Goal: Task Accomplishment & Management: Use online tool/utility

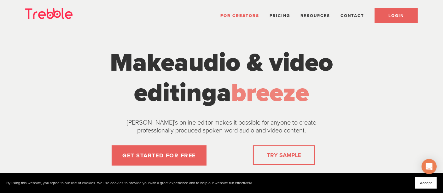
click at [389, 19] on link "LOGIN" at bounding box center [395, 15] width 43 height 15
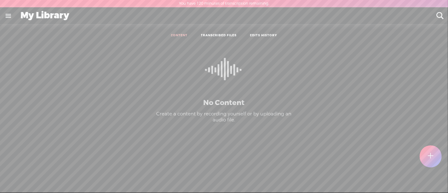
click at [436, 155] on div at bounding box center [431, 156] width 22 height 22
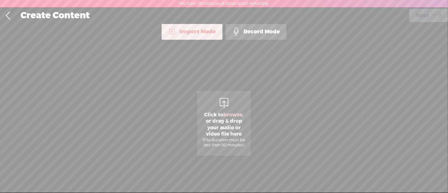
click at [226, 119] on span "Click to browse , or drag & drop your audio or video file here (File duration m…" at bounding box center [224, 129] width 52 height 43
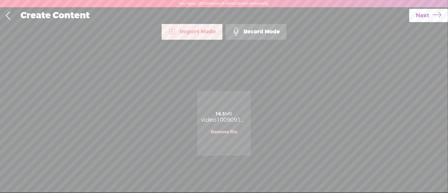
click at [424, 13] on span "Next" at bounding box center [423, 16] width 14 height 16
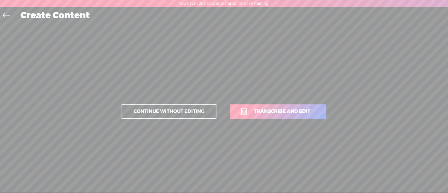
click at [295, 109] on span "Transcribe and edit" at bounding box center [282, 111] width 70 height 7
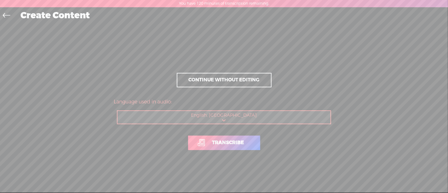
click at [241, 143] on span "Transcribe" at bounding box center [228, 142] width 45 height 7
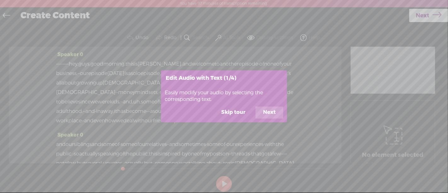
click at [267, 110] on button "Next" at bounding box center [270, 113] width 28 height 12
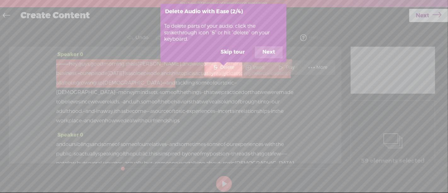
click at [267, 51] on button "Next" at bounding box center [269, 52] width 28 height 12
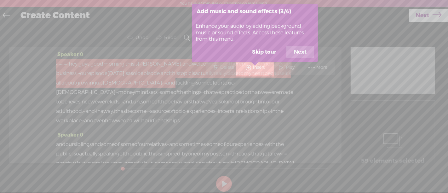
click at [300, 53] on button "Next" at bounding box center [300, 52] width 28 height 12
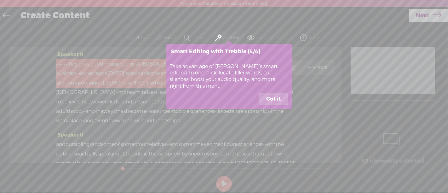
click at [269, 97] on button "Got it" at bounding box center [274, 99] width 30 height 12
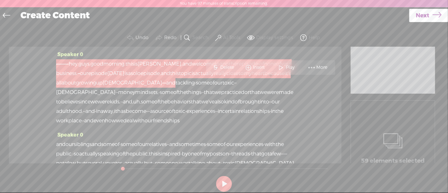
click at [309, 90] on div "Speaker 0 · · · · · · · · · · hey, guys. good morning. this is [PERSON_NAME], a…" at bounding box center [175, 105] width 333 height 117
click at [107, 72] on span "episode" at bounding box center [97, 73] width 19 height 9
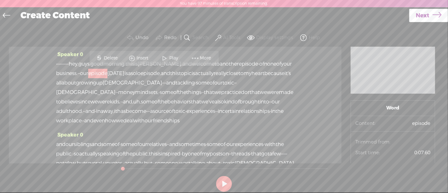
click at [293, 62] on div "Speaker 0 · · · · · · · · · · hey, guys. good morning. this is [PERSON_NAME], a…" at bounding box center [175, 105] width 333 height 117
click at [362, 34] on section "Undo Redo Search Remove Background Noise AI Tools Configure Magic Sound Enhance…" at bounding box center [224, 38] width 436 height 18
click at [55, 72] on div "Speaker 0 · · · · · · · · · · hey, guys. good morning. this is [PERSON_NAME], a…" at bounding box center [175, 105] width 333 height 117
click at [61, 63] on span "·" at bounding box center [60, 63] width 1 height 9
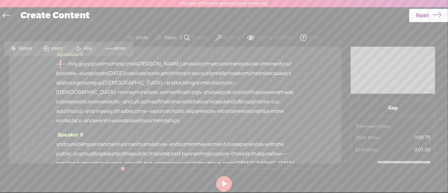
click at [218, 37] on span at bounding box center [219, 38] width 6 height 8
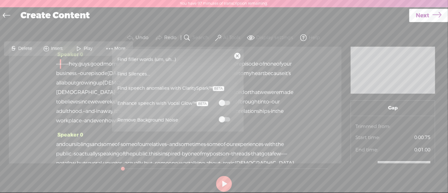
click at [166, 58] on span "Find filler words (um, uh...)" at bounding box center [146, 59] width 63 height 14
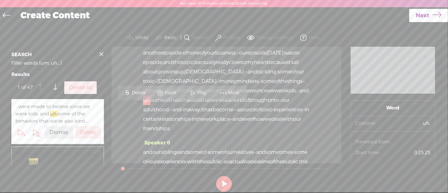
scroll to position [22, 0]
click at [199, 90] on span "Play" at bounding box center [203, 93] width 10 height 6
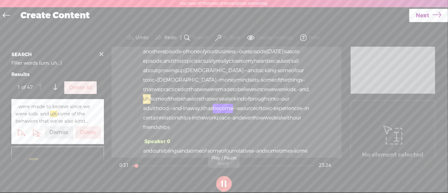
click at [225, 184] on button at bounding box center [224, 184] width 16 height 16
drag, startPoint x: 186, startPoint y: 107, endPoint x: 177, endPoint y: 108, distance: 8.9
click at [151, 104] on span "uh," at bounding box center [147, 98] width 8 height 9
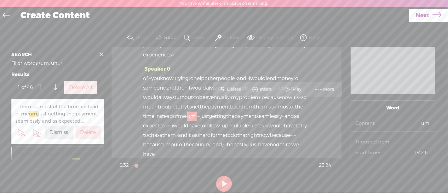
scroll to position [287, 0]
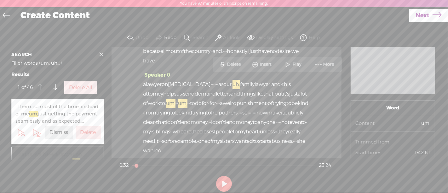
click at [288, 65] on span at bounding box center [287, 64] width 9 height 11
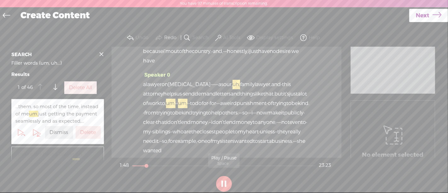
click at [229, 178] on button at bounding box center [224, 184] width 16 height 16
drag, startPoint x: 292, startPoint y: 79, endPoint x: 272, endPoint y: 79, distance: 20.8
click at [272, 66] on div "of, · · you know, trying to help other people, · and · · i would lend money to …" at bounding box center [226, 22] width 167 height 85
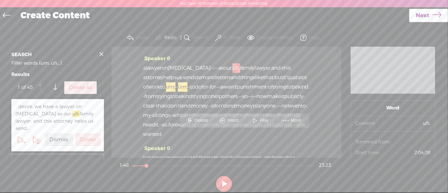
scroll to position [302, 0]
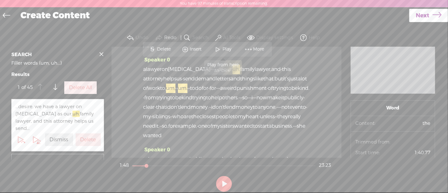
click at [222, 50] on span at bounding box center [217, 48] width 9 height 11
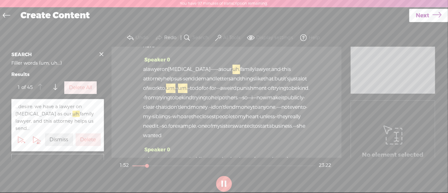
click at [185, 74] on span "[MEDICAL_DATA]" at bounding box center [189, 69] width 43 height 9
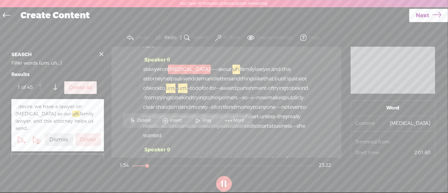
click at [146, 74] on span "a" at bounding box center [144, 69] width 3 height 9
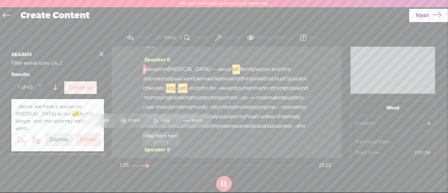
click at [155, 121] on span at bounding box center [156, 120] width 9 height 11
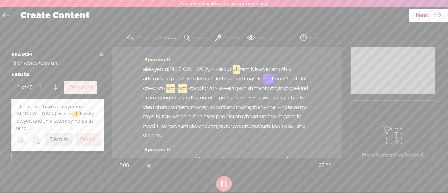
click at [222, 182] on button at bounding box center [224, 184] width 16 height 16
drag, startPoint x: 250, startPoint y: 134, endPoint x: 239, endPoint y: 135, distance: 10.4
click at [239, 135] on div "a lawyer on [MEDICAL_DATA] · · · · · · as our, uh, family lawyer, and · this at…" at bounding box center [226, 103] width 167 height 76
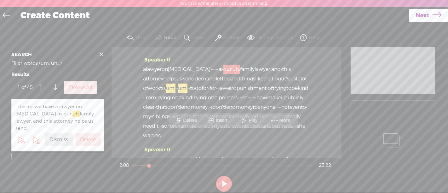
drag, startPoint x: 244, startPoint y: 135, endPoint x: 248, endPoint y: 136, distance: 4.2
click at [240, 74] on span "uh," at bounding box center [237, 69] width 8 height 9
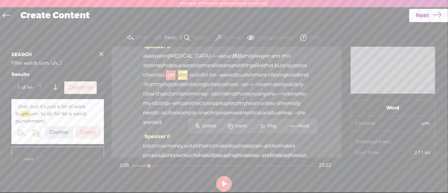
scroll to position [316, 0]
click at [289, 69] on span "just" at bounding box center [293, 64] width 9 height 9
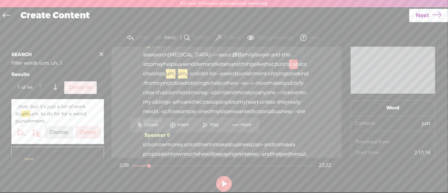
click at [215, 123] on span "Play" at bounding box center [215, 125] width 10 height 6
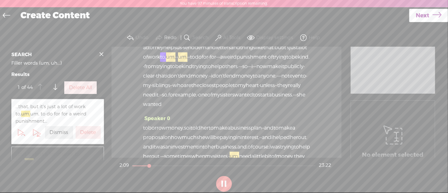
scroll to position [347, 0]
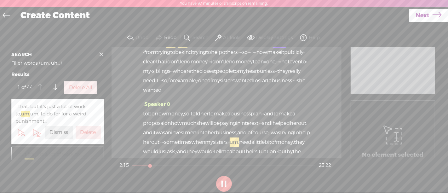
click at [221, 182] on button at bounding box center [224, 184] width 16 height 16
click at [289, 38] on span "just" at bounding box center [293, 33] width 9 height 9
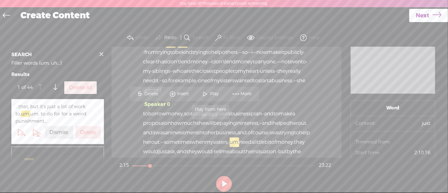
click at [203, 96] on span at bounding box center [205, 93] width 9 height 11
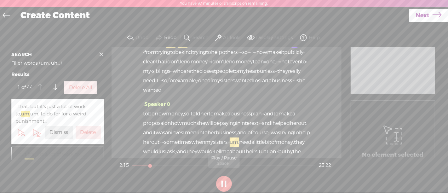
click at [227, 186] on button at bounding box center [224, 184] width 16 height 16
drag, startPoint x: 279, startPoint y: 110, endPoint x: 246, endPoint y: 111, distance: 32.2
click at [246, 95] on div "a lawyer on [MEDICAL_DATA] · · · · · · as our, [S] uh, family lawyer, and · thi…" at bounding box center [226, 57] width 167 height 76
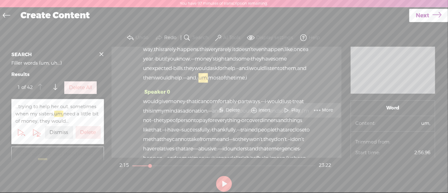
scroll to position [459, 0]
click at [165, 16] on span "proposal" at bounding box center [153, 10] width 21 height 9
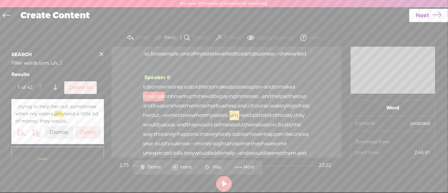
scroll to position [373, 0]
click at [298, 12] on span "a" at bounding box center [299, 7] width 3 height 9
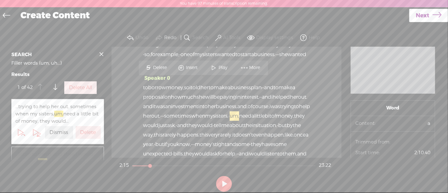
click at [218, 67] on span at bounding box center [213, 67] width 9 height 11
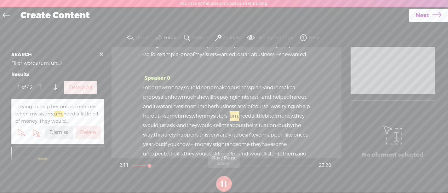
click at [225, 181] on button at bounding box center [224, 184] width 16 height 16
click at [166, 21] on span "to," at bounding box center [163, 16] width 6 height 9
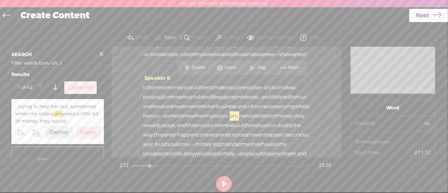
click at [202, 70] on span "Delete" at bounding box center [199, 68] width 15 height 6
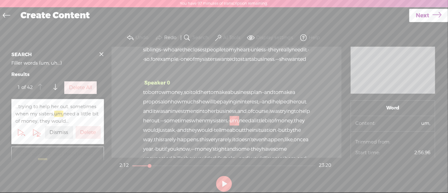
scroll to position [367, 0]
click at [274, 18] on span "but" at bounding box center [278, 13] width 9 height 9
click at [182, 74] on span at bounding box center [184, 73] width 9 height 11
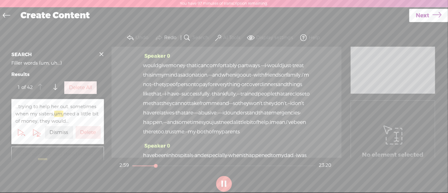
scroll to position [588, 0]
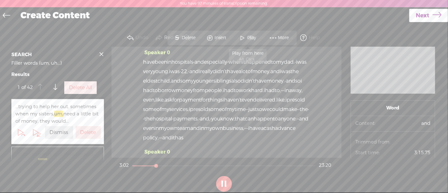
click at [247, 40] on span at bounding box center [242, 37] width 9 height 11
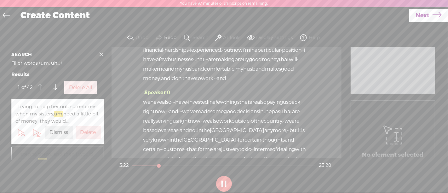
scroll to position [856, 0]
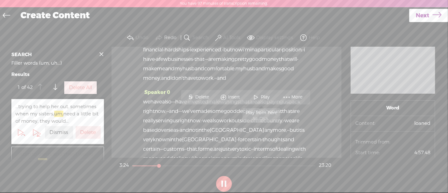
click at [263, 95] on span "Play" at bounding box center [266, 97] width 10 height 6
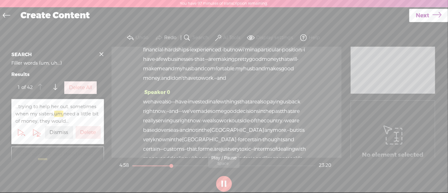
click at [227, 184] on button at bounding box center [224, 184] width 16 height 16
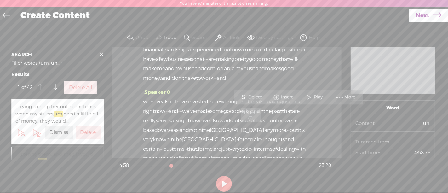
click at [261, 98] on span "Delete" at bounding box center [255, 97] width 15 height 6
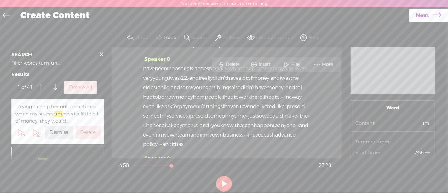
scroll to position [505, 0]
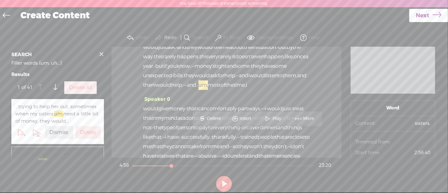
scroll to position [452, 0]
drag, startPoint x: 278, startPoint y: 128, endPoint x: 275, endPoint y: 139, distance: 11.3
click at [239, 42] on span "um," at bounding box center [234, 36] width 9 height 9
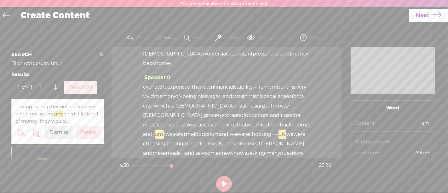
scroll to position [1191, 0]
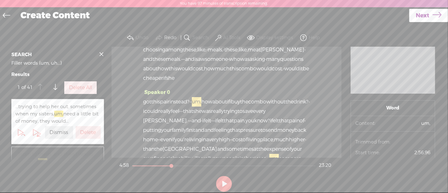
click at [234, 59] on span at bounding box center [231, 54] width 9 height 11
click at [224, 184] on button at bounding box center [224, 184] width 16 height 16
click at [220, 53] on span "Delete" at bounding box center [219, 55] width 15 height 6
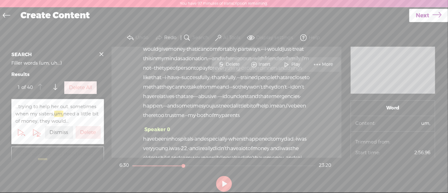
scroll to position [505, 0]
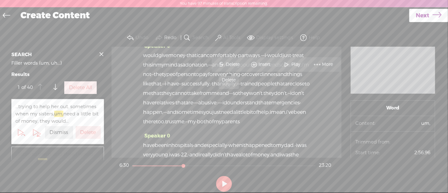
click at [236, 62] on span "Delete" at bounding box center [233, 64] width 15 height 6
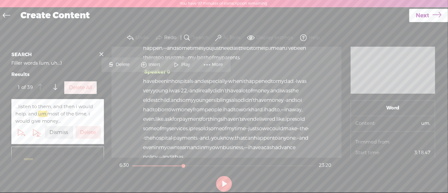
scroll to position [571, 0]
click at [128, 63] on span "Delete" at bounding box center [123, 64] width 15 height 6
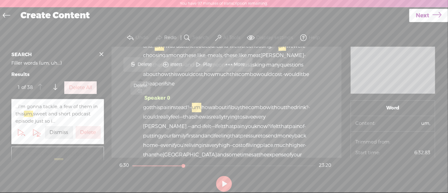
scroll to position [1191, 0]
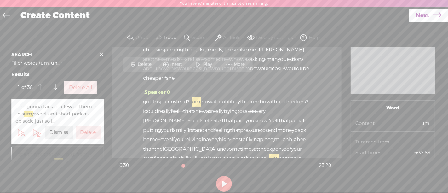
click at [149, 63] on span "Delete" at bounding box center [145, 64] width 15 height 6
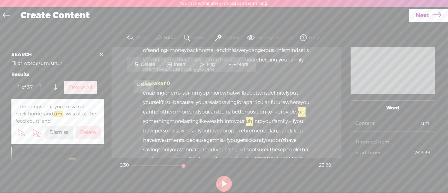
scroll to position [1419, 0]
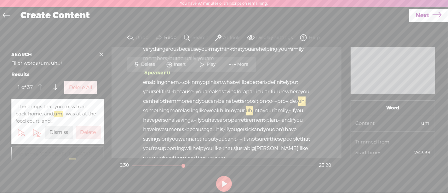
click at [150, 64] on span "Delete" at bounding box center [148, 64] width 15 height 6
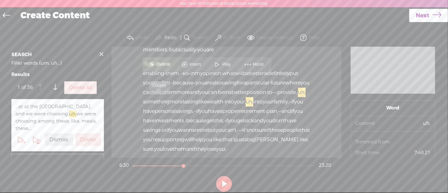
scroll to position [1428, 0]
click at [166, 62] on span "Delete" at bounding box center [164, 64] width 15 height 6
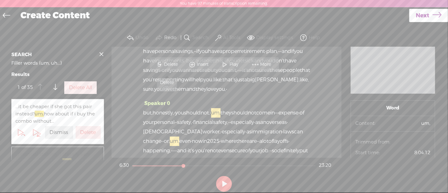
scroll to position [1490, 0]
click at [166, 62] on span "Delete" at bounding box center [171, 64] width 15 height 6
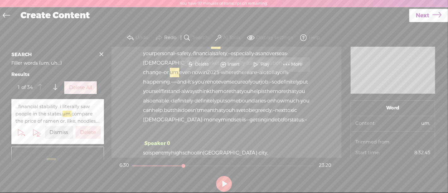
scroll to position [1565, 0]
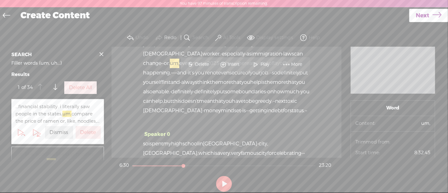
click at [84, 85] on label "Delete All" at bounding box center [80, 87] width 23 height 7
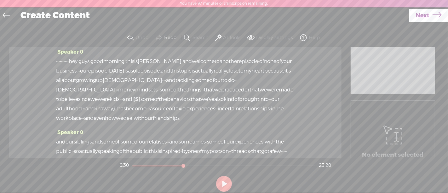
scroll to position [0, 0]
click at [229, 38] on label "AI Tools" at bounding box center [231, 38] width 17 height 6
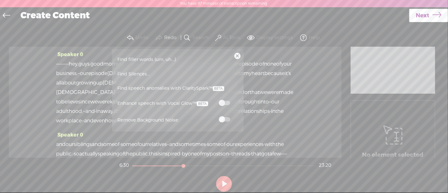
click at [154, 78] on link "Find Silences..." at bounding box center [177, 73] width 125 height 14
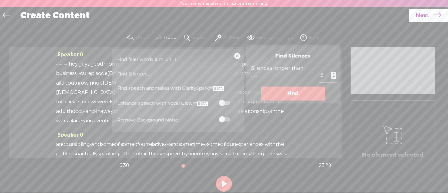
click at [291, 90] on button "Find" at bounding box center [293, 94] width 64 height 14
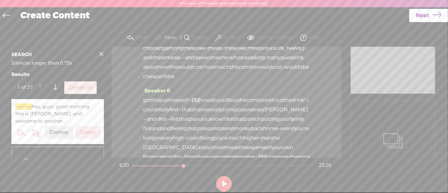
scroll to position [1195, 0]
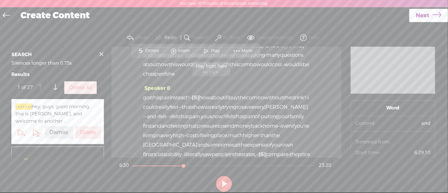
click at [205, 48] on span at bounding box center [206, 50] width 9 height 11
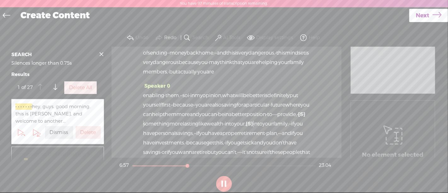
scroll to position [1406, 0]
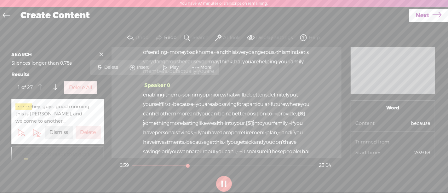
click at [172, 64] on span "Play" at bounding box center [171, 67] width 32 height 11
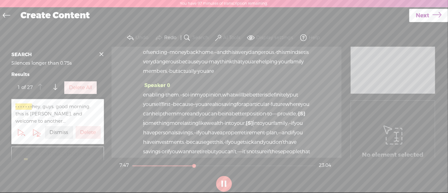
click at [225, 179] on button at bounding box center [224, 184] width 16 height 16
drag, startPoint x: 202, startPoint y: 99, endPoint x: 291, endPoint y: 92, distance: 89.1
click at [252, 76] on span "Delete" at bounding box center [250, 77] width 15 height 6
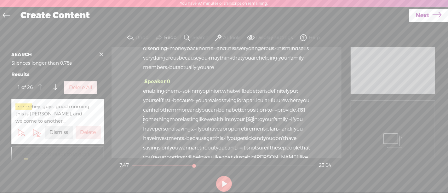
scroll to position [1411, 0]
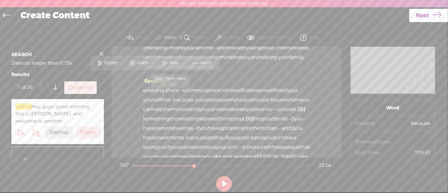
click at [167, 61] on span at bounding box center [164, 62] width 9 height 11
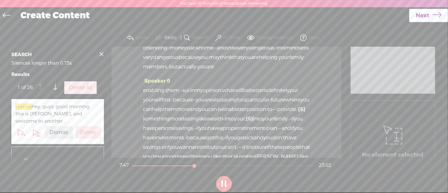
click at [228, 182] on button at bounding box center [224, 184] width 16 height 16
drag, startPoint x: 215, startPoint y: 96, endPoint x: 269, endPoint y: 96, distance: 53.6
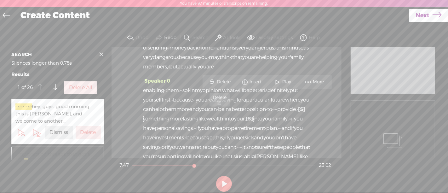
click at [231, 81] on span "Delete" at bounding box center [224, 82] width 15 height 6
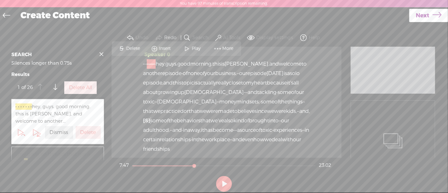
scroll to position [0, 0]
click at [194, 166] on div at bounding box center [195, 166] width 14 height 14
click at [194, 164] on div at bounding box center [195, 166] width 14 height 14
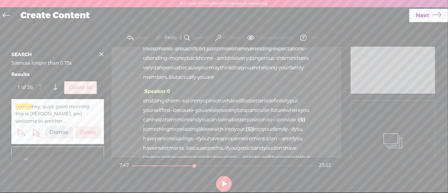
scroll to position [1400, 0]
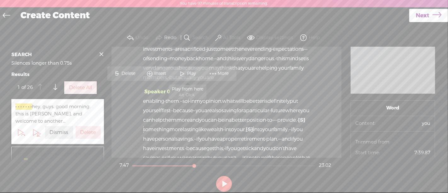
click at [188, 71] on span "Play" at bounding box center [192, 73] width 10 height 6
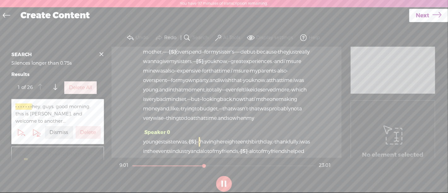
scroll to position [1780, 0]
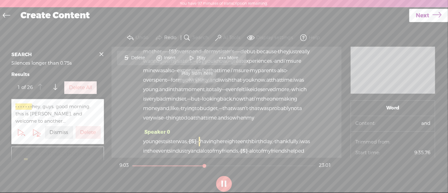
click at [194, 61] on span at bounding box center [192, 57] width 9 height 11
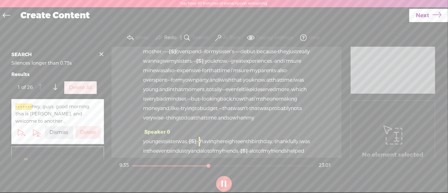
click at [222, 180] on button at bounding box center [224, 184] width 16 height 16
drag, startPoint x: 277, startPoint y: 82, endPoint x: 303, endPoint y: 81, distance: 25.9
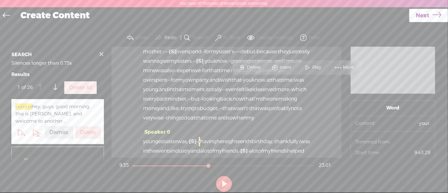
drag, startPoint x: 304, startPoint y: 82, endPoint x: 279, endPoint y: 82, distance: 25.2
click at [241, 66] on span "Delete" at bounding box center [241, 67] width 15 height 6
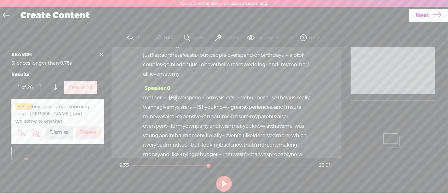
scroll to position [1760, 0]
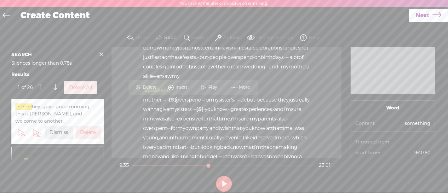
click at [204, 84] on span at bounding box center [203, 87] width 9 height 11
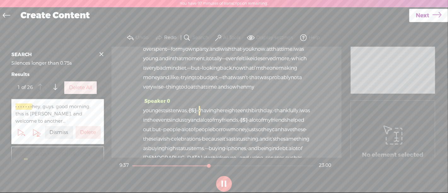
scroll to position [1840, 0]
click at [219, 178] on button at bounding box center [224, 184] width 16 height 16
click at [226, 184] on button at bounding box center [224, 184] width 16 height 16
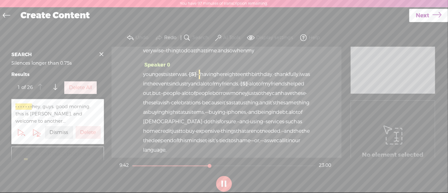
scroll to position [1879, 0]
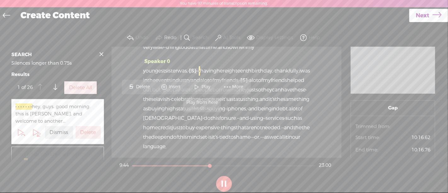
click at [200, 83] on span at bounding box center [196, 86] width 9 height 11
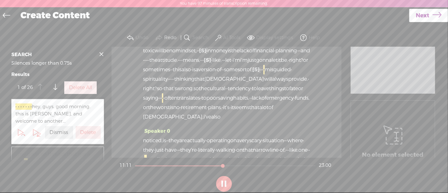
scroll to position [2250, 0]
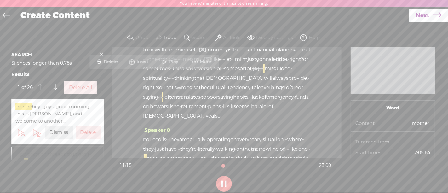
click at [171, 62] on span "Play" at bounding box center [175, 62] width 10 height 6
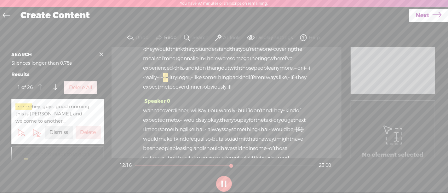
scroll to position [2682, 0]
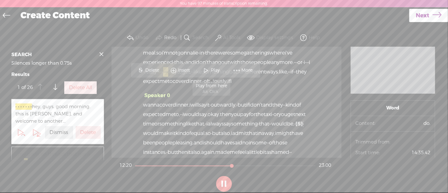
click at [213, 69] on span "Play" at bounding box center [216, 70] width 10 height 6
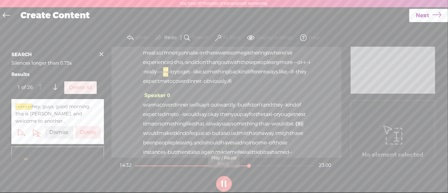
click at [226, 182] on button at bounding box center [224, 184] width 16 height 16
drag, startPoint x: 166, startPoint y: 104, endPoint x: 220, endPoint y: 102, distance: 54.6
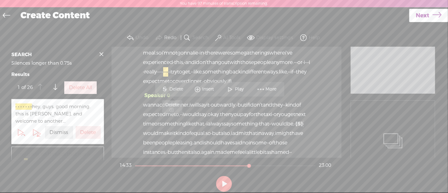
click at [178, 88] on span "Delete" at bounding box center [177, 89] width 15 height 6
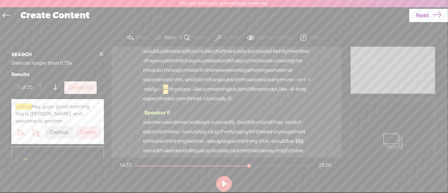
scroll to position [2664, 0]
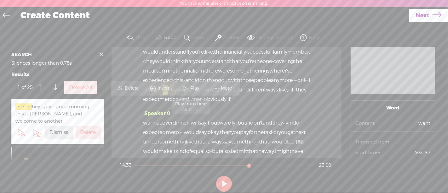
click at [187, 89] on span at bounding box center [185, 88] width 9 height 11
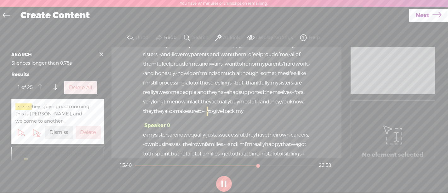
scroll to position [2950, 0]
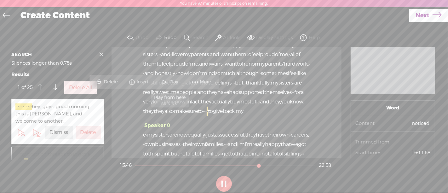
click at [173, 84] on span "Play" at bounding box center [175, 82] width 10 height 6
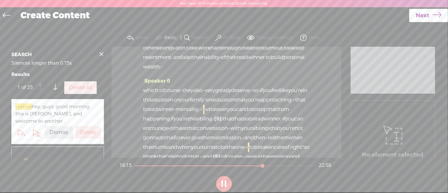
scroll to position [3095, 0]
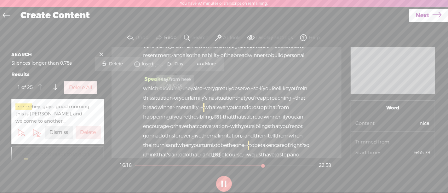
click at [178, 62] on span "Play" at bounding box center [180, 64] width 10 height 6
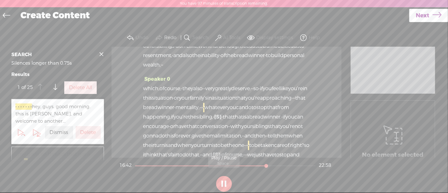
click at [224, 183] on button at bounding box center [224, 184] width 16 height 16
drag, startPoint x: 303, startPoint y: 80, endPoint x: 291, endPoint y: 79, distance: 12.6
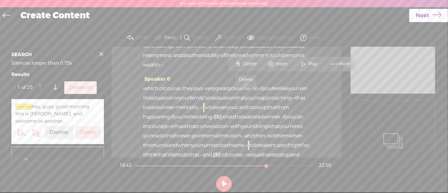
click at [248, 65] on span "Delete" at bounding box center [250, 64] width 15 height 6
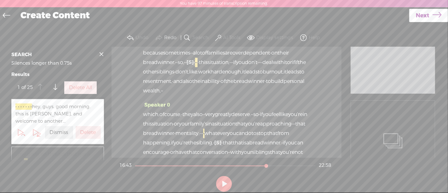
scroll to position [3111, 0]
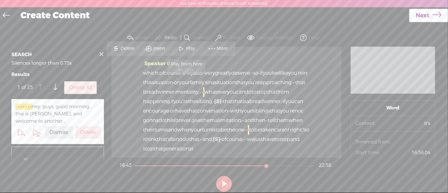
click at [192, 50] on span "Play" at bounding box center [191, 48] width 10 height 6
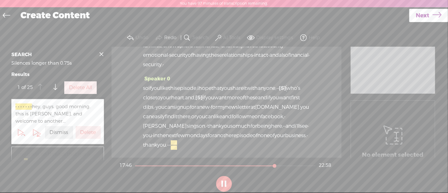
scroll to position [3317, 0]
click at [222, 184] on button at bounding box center [224, 184] width 16 height 16
drag, startPoint x: 296, startPoint y: 121, endPoint x: 274, endPoint y: 122, distance: 22.4
click at [216, 106] on span "Delete" at bounding box center [217, 108] width 15 height 6
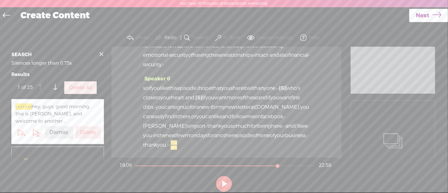
scroll to position [3351, 0]
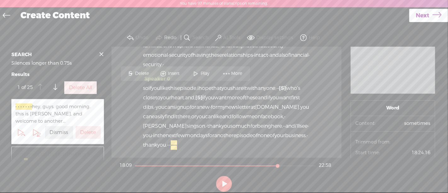
click at [203, 72] on span "Play" at bounding box center [206, 73] width 10 height 6
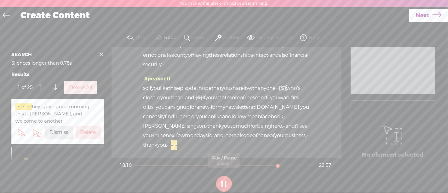
click at [223, 184] on button at bounding box center [224, 184] width 16 height 16
click at [266, 74] on span "Restore" at bounding box center [265, 73] width 18 height 6
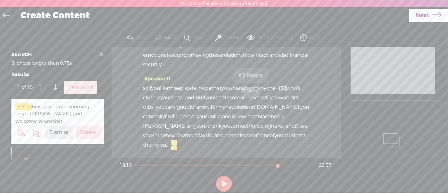
click at [258, 75] on span "Restore" at bounding box center [256, 75] width 18 height 6
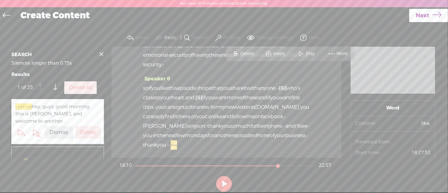
drag, startPoint x: 154, startPoint y: 79, endPoint x: 281, endPoint y: 71, distance: 127.0
click at [241, 52] on span "Delete" at bounding box center [240, 53] width 15 height 6
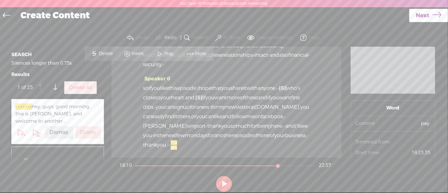
click at [167, 55] on span "Play" at bounding box center [170, 53] width 10 height 6
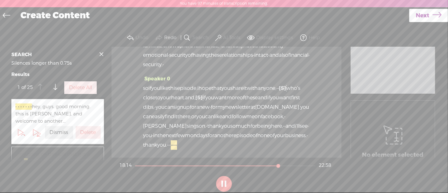
scroll to position [3413, 0]
click at [227, 183] on button at bounding box center [224, 184] width 16 height 16
drag, startPoint x: 152, startPoint y: 94, endPoint x: 227, endPoint y: 95, distance: 74.7
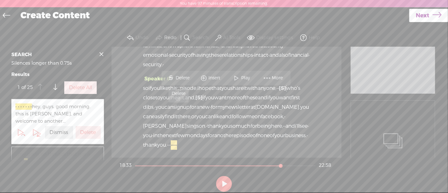
click at [187, 77] on span "Delete" at bounding box center [183, 78] width 15 height 6
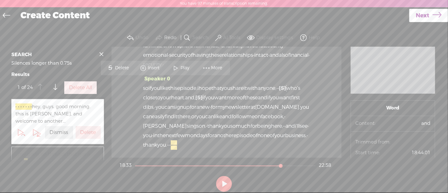
click at [181, 68] on span "Play" at bounding box center [186, 68] width 10 height 6
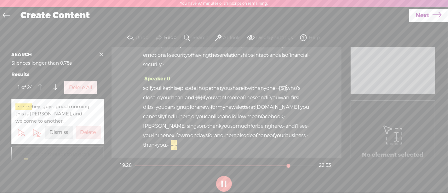
scroll to position [3700, 0]
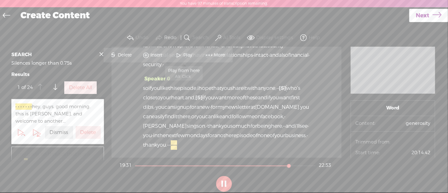
click at [184, 54] on span "Play" at bounding box center [188, 55] width 10 height 6
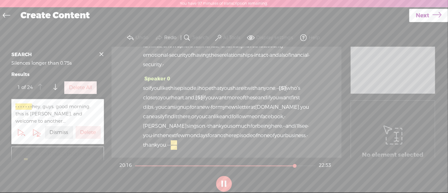
scroll to position [3818, 0]
click at [224, 184] on button at bounding box center [224, 184] width 16 height 16
drag, startPoint x: 150, startPoint y: 113, endPoint x: 244, endPoint y: 91, distance: 96.8
click at [244, 91] on div "Speaker 0 · · · · · · · · · · hey, guys. good morning. this is [PERSON_NAME], a…" at bounding box center [227, 102] width 230 height 111
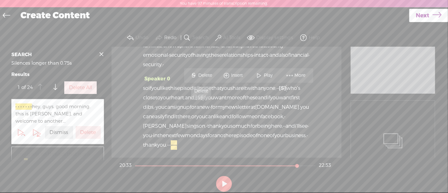
click at [211, 78] on span "Delete" at bounding box center [206, 75] width 15 height 6
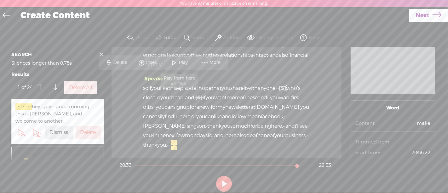
click at [180, 63] on span "Play" at bounding box center [184, 63] width 10 height 6
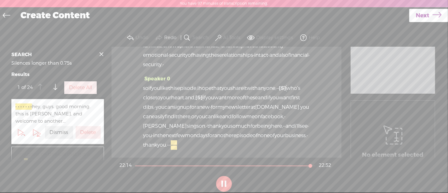
scroll to position [4209, 0]
click at [227, 182] on button at bounding box center [224, 184] width 16 height 16
drag, startPoint x: 187, startPoint y: 72, endPoint x: 211, endPoint y: 74, distance: 23.7
click at [211, 69] on div "cycle · of financial · dependency. · · i think it will be good · · for everyone…" at bounding box center [226, 22] width 167 height 95
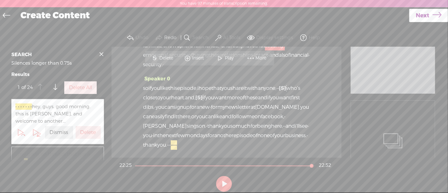
click at [173, 55] on span "Delete" at bounding box center [166, 58] width 15 height 6
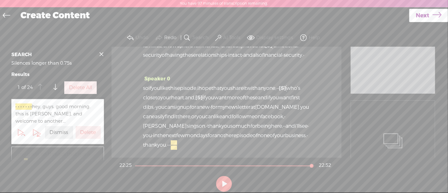
scroll to position [4173, 0]
click at [231, 50] on span "really" at bounding box center [237, 45] width 13 height 9
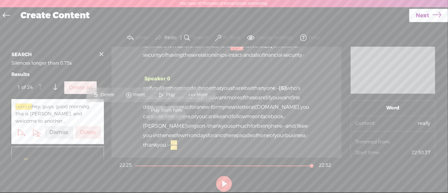
click at [167, 94] on span "Play" at bounding box center [171, 95] width 10 height 6
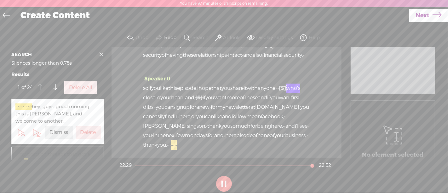
scroll to position [4246, 0]
click at [101, 55] on span at bounding box center [101, 53] width 9 height 9
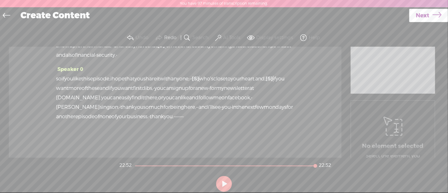
scroll to position [0, 0]
click at [422, 15] on span "Next" at bounding box center [423, 16] width 14 height 16
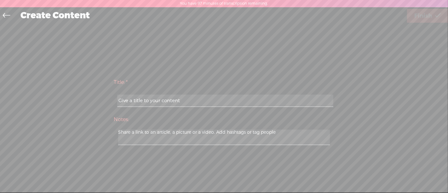
click at [197, 101] on input "text" at bounding box center [225, 101] width 216 height 12
paste input "Dealing With Toxic Filipino Money Mindsets"
type input "Dealing With Toxic Filipino Money Mindsets"
click at [414, 24] on div "Use text-to-audio Use voice actor Record From This Browser Use pre-recorded aud…" at bounding box center [427, 16] width 41 height 16
click at [417, 18] on span "Finish" at bounding box center [423, 16] width 18 height 16
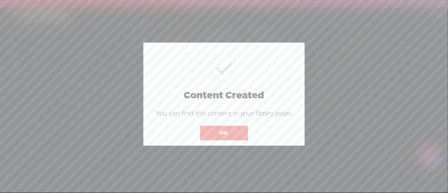
click at [228, 135] on button "OK" at bounding box center [224, 133] width 48 height 14
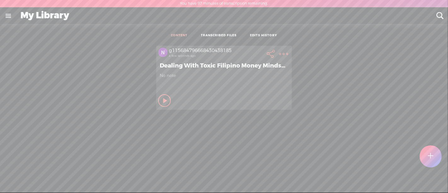
click at [279, 55] on t at bounding box center [283, 53] width 9 height 9
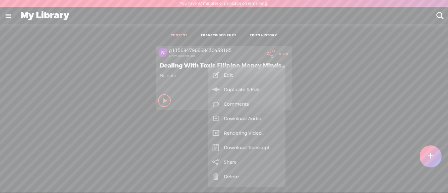
click at [264, 119] on link "Download Audio" at bounding box center [246, 118] width 71 height 14
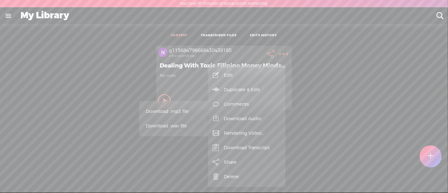
click at [183, 111] on span "Download .mp3 file" at bounding box center [173, 111] width 55 height 14
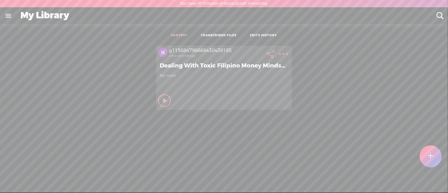
click at [164, 97] on icon at bounding box center [165, 100] width 6 height 6
click at [279, 54] on t at bounding box center [283, 53] width 9 height 9
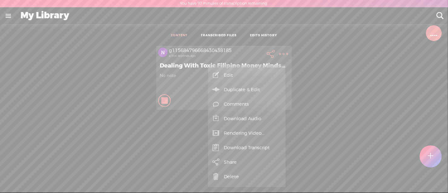
click at [327, 64] on div "g115684796668430438185 a few seconds ago Dealing With Toxic Filipino Money Mind…" at bounding box center [224, 78] width 439 height 70
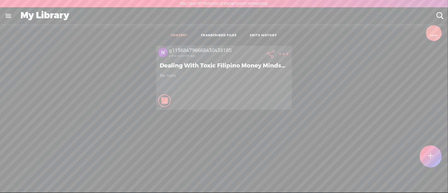
click at [164, 98] on div "Stop Content" at bounding box center [164, 100] width 13 height 13
click at [282, 52] on t at bounding box center [283, 53] width 9 height 9
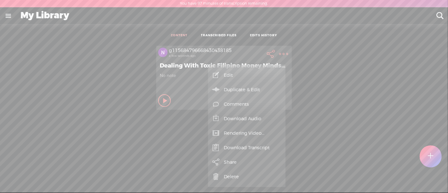
click at [250, 85] on link "Duplicate & Edit" at bounding box center [246, 89] width 71 height 14
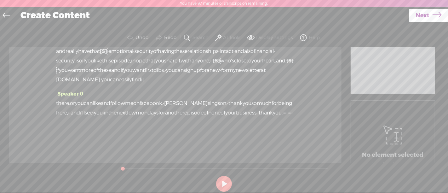
scroll to position [2274, 0]
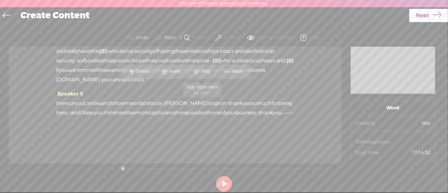
click at [207, 70] on span "Play" at bounding box center [207, 72] width 10 height 6
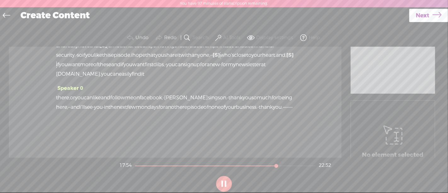
scroll to position [2389, 0]
click at [223, 182] on button at bounding box center [224, 184] width 16 height 16
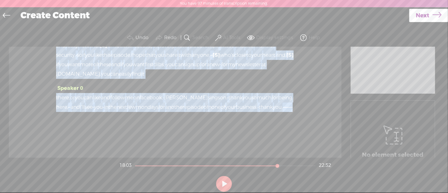
scroll to position [3073, 0]
drag, startPoint x: 140, startPoint y: 89, endPoint x: 293, endPoint y: 143, distance: 162.9
click at [293, 143] on div "Speaker 0 · · · · · · · · · · hey, guys. good morning. this is [PERSON_NAME], a…" at bounding box center [175, 102] width 333 height 111
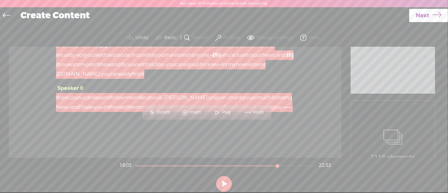
click at [170, 111] on span "Delete" at bounding box center [164, 112] width 15 height 6
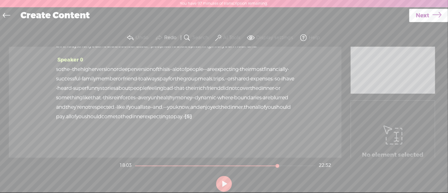
scroll to position [2264, 0]
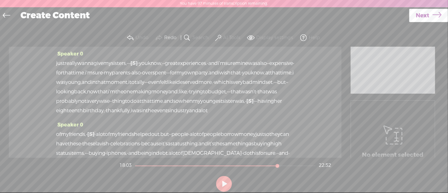
scroll to position [49, 0]
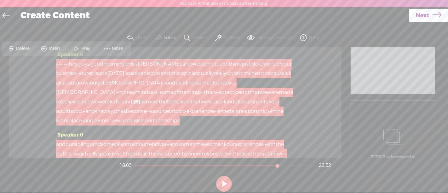
click at [26, 48] on span "Delete" at bounding box center [23, 48] width 15 height 6
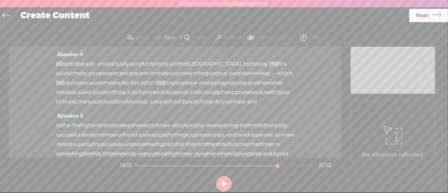
click at [77, 63] on span "of" at bounding box center [74, 63] width 5 height 9
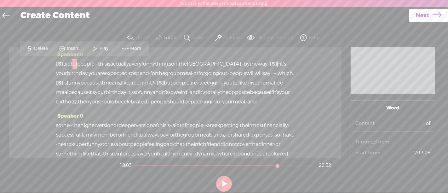
click at [101, 52] on span "Play" at bounding box center [100, 48] width 32 height 11
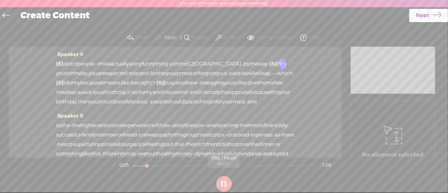
click at [220, 183] on button at bounding box center [224, 184] width 16 height 16
drag, startPoint x: 117, startPoint y: 62, endPoint x: 62, endPoint y: 61, distance: 55.5
click at [62, 61] on div "[S] · · · · · · · · · · hey, guys. good morning. this is carla, and welcome to …" at bounding box center [175, 82] width 238 height 47
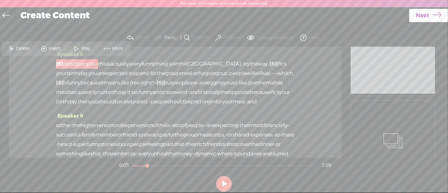
click at [25, 47] on span "Delete" at bounding box center [23, 48] width 15 height 6
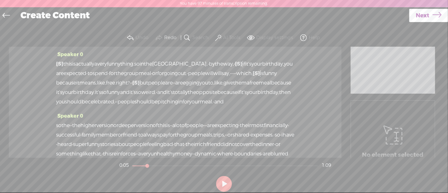
click at [62, 61] on span "[S]" at bounding box center [59, 64] width 7 height 7
click at [188, 78] on span "people" at bounding box center [196, 73] width 17 height 9
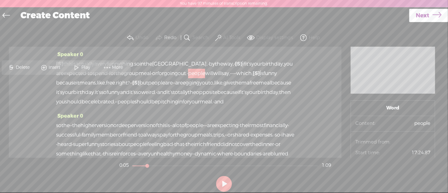
click at [108, 97] on span "funny" at bounding box center [114, 92] width 14 height 9
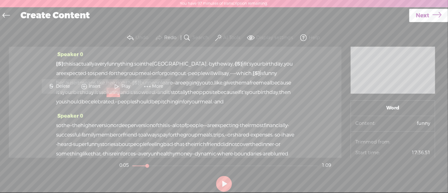
drag, startPoint x: 65, startPoint y: 63, endPoint x: 56, endPoint y: 63, distance: 8.8
click at [56, 63] on span "[S]" at bounding box center [59, 64] width 7 height 7
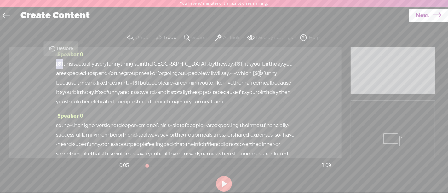
drag, startPoint x: 66, startPoint y: 64, endPoint x: 55, endPoint y: 63, distance: 11.0
click at [55, 63] on div "Speaker 0 [S] · · · · · · · · · · hey, guys. good morning. this is carla, and w…" at bounding box center [175, 102] width 333 height 111
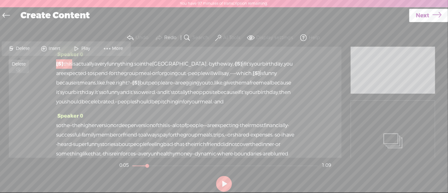
click at [27, 47] on span "Delete" at bounding box center [23, 48] width 15 height 6
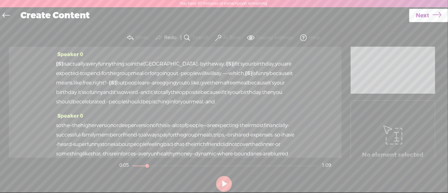
click at [59, 64] on span "[S]" at bounding box center [59, 64] width 7 height 7
click at [68, 49] on span "Restore" at bounding box center [66, 48] width 18 height 6
drag, startPoint x: 65, startPoint y: 63, endPoint x: 56, endPoint y: 62, distance: 9.2
click at [56, 62] on span "[S]" at bounding box center [59, 64] width 7 height 7
click at [67, 64] on span "this" at bounding box center [67, 63] width 9 height 9
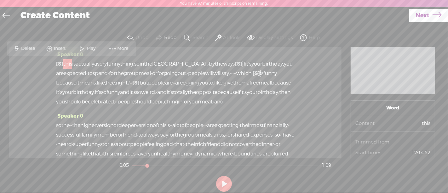
click at [188, 78] on span "people" at bounding box center [196, 73] width 17 height 9
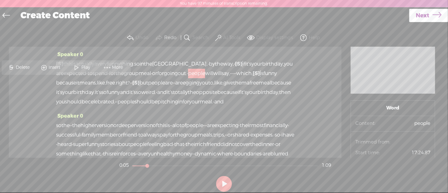
click at [109, 73] on span "·" at bounding box center [108, 73] width 1 height 9
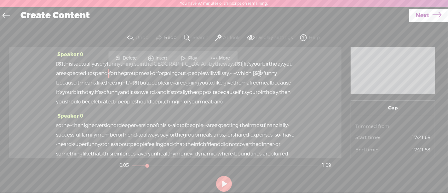
click at [66, 61] on span "this" at bounding box center [67, 63] width 9 height 9
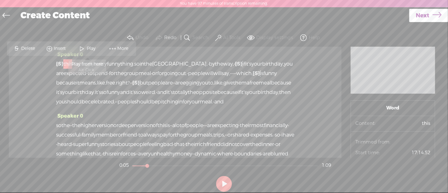
click at [84, 48] on span at bounding box center [82, 48] width 9 height 11
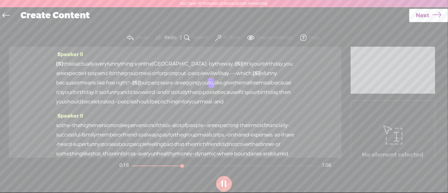
click at [221, 183] on button at bounding box center [224, 184] width 16 height 16
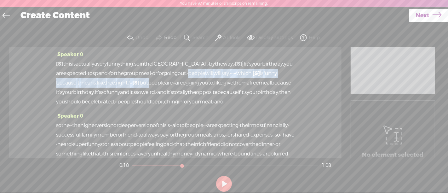
drag, startPoint x: 56, startPoint y: 83, endPoint x: 68, endPoint y: 91, distance: 14.0
click at [68, 91] on div "[S] · · · · · · · · · · hey, guys. good morning. this is carla, and welcome to …" at bounding box center [175, 82] width 238 height 47
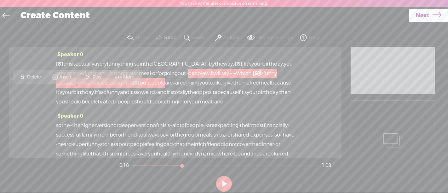
click at [39, 75] on span "Delete" at bounding box center [34, 77] width 15 height 6
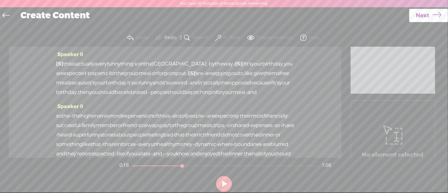
click at [71, 65] on span "this" at bounding box center [67, 63] width 9 height 9
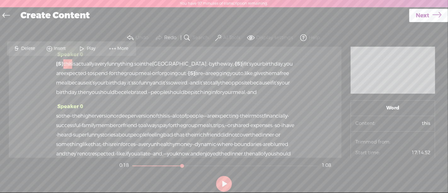
click at [87, 52] on span "Play" at bounding box center [92, 48] width 10 height 6
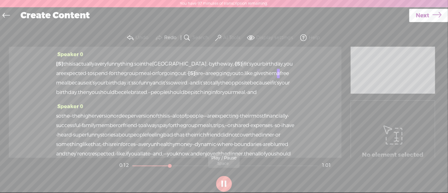
click at [219, 182] on button at bounding box center [224, 184] width 16 height 16
click at [188, 77] on span "[S]" at bounding box center [191, 73] width 7 height 7
click at [66, 68] on span "Restore" at bounding box center [66, 67] width 18 height 6
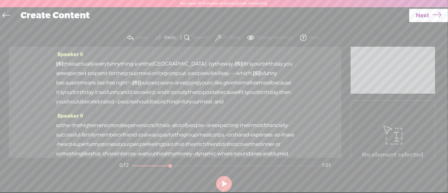
drag, startPoint x: 56, startPoint y: 82, endPoint x: 66, endPoint y: 92, distance: 13.8
click at [66, 92] on div "[S] · · · · · · · · · · hey, guys. good morning. this is carla, and welcome to …" at bounding box center [175, 82] width 238 height 47
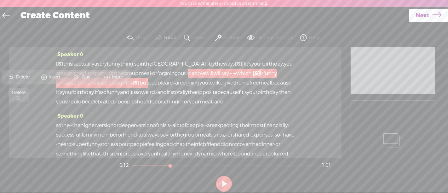
click at [24, 75] on span "Delete" at bounding box center [23, 77] width 15 height 6
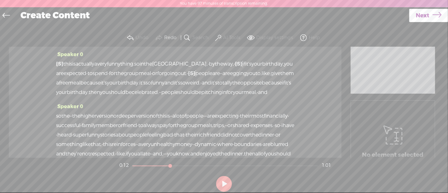
click at [68, 63] on span "this" at bounding box center [67, 63] width 9 height 9
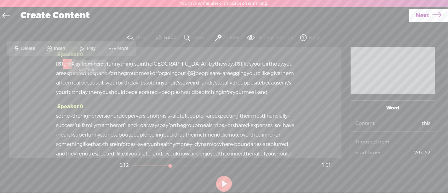
click at [83, 51] on span at bounding box center [82, 48] width 9 height 11
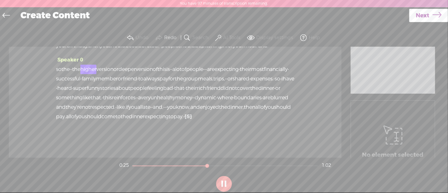
scroll to position [60, 0]
click at [226, 187] on button at bounding box center [224, 184] width 16 height 16
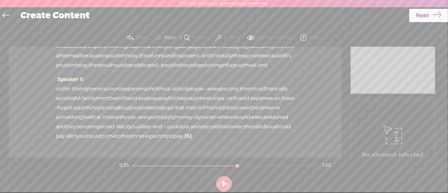
scroll to position [27, 0]
drag, startPoint x: 58, startPoint y: 107, endPoint x: 112, endPoint y: 114, distance: 54.3
click at [78, 108] on div "so the · · the higher version or deeper version of this is · · a lot of people …" at bounding box center [175, 112] width 238 height 57
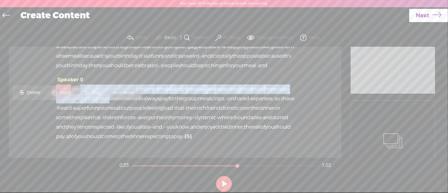
drag, startPoint x: 112, startPoint y: 114, endPoint x: 208, endPoint y: 113, distance: 96.4
click at [207, 115] on div "so the · · the higher version or deeper version of this is · · a lot of people …" at bounding box center [175, 112] width 238 height 57
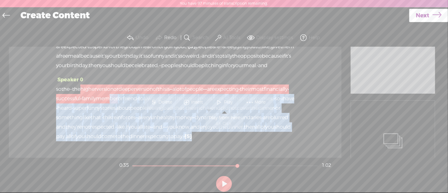
drag, startPoint x: 208, startPoint y: 113, endPoint x: 214, endPoint y: 106, distance: 9.3
click at [214, 106] on section "Speaker 0 [S] · · · · · · · · · · hey, guys. good morning. this is carla, and w…" at bounding box center [224, 102] width 436 height 111
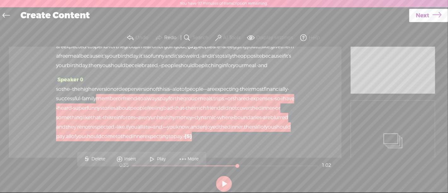
click at [206, 113] on span "friend" at bounding box center [213, 107] width 14 height 9
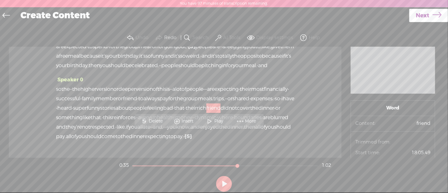
drag, startPoint x: 213, startPoint y: 105, endPoint x: 56, endPoint y: 106, distance: 156.6
click at [56, 106] on div "so the · · the higher version or deeper version of this is · · a lot of people …" at bounding box center [175, 112] width 238 height 57
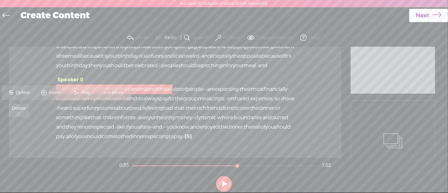
click at [30, 91] on span "Delete" at bounding box center [23, 93] width 15 height 6
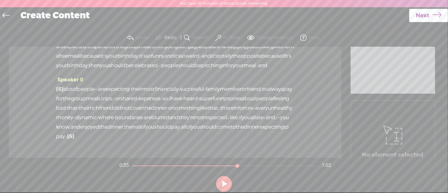
click at [118, 61] on span "birthday." at bounding box center [129, 55] width 22 height 9
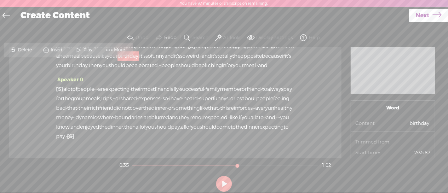
click at [67, 70] on span "your" at bounding box center [61, 65] width 11 height 9
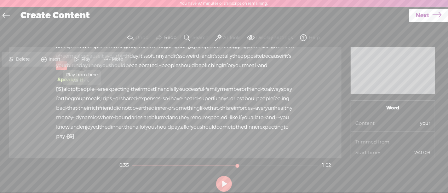
click at [77, 56] on span at bounding box center [76, 59] width 9 height 11
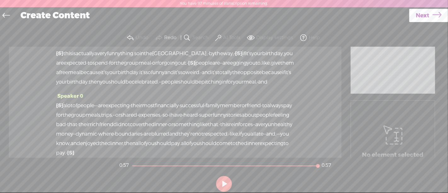
scroll to position [0, 0]
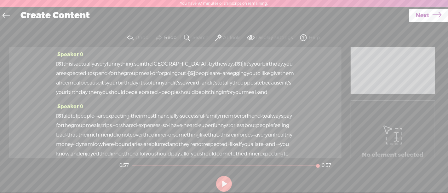
click at [59, 61] on span "[S]" at bounding box center [59, 64] width 7 height 7
click at [91, 61] on span "actually" at bounding box center [85, 63] width 19 height 9
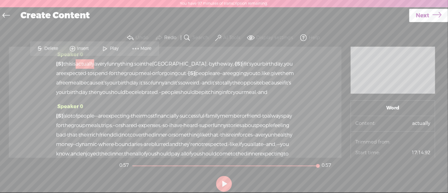
click at [68, 62] on span "this" at bounding box center [67, 63] width 9 height 9
click at [84, 44] on span at bounding box center [82, 48] width 9 height 11
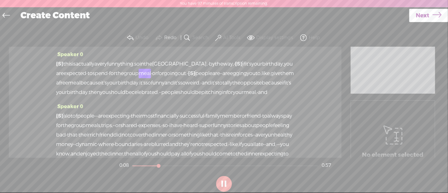
click at [140, 64] on span "so" at bounding box center [136, 63] width 5 height 9
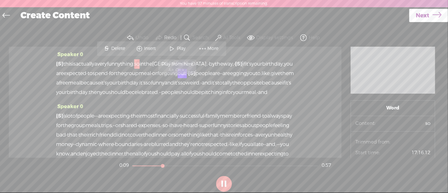
click at [176, 45] on span at bounding box center [172, 48] width 9 height 11
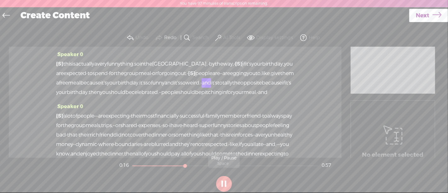
click at [226, 185] on button at bounding box center [224, 184] width 16 height 16
drag, startPoint x: 88, startPoint y: 83, endPoint x: 102, endPoint y: 82, distance: 14.6
click at [102, 82] on div "[S] · · · · · · · · · · hey, guys. good morning. this is carla, and welcome to …" at bounding box center [175, 78] width 238 height 38
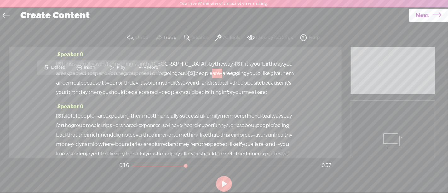
click at [64, 64] on span "S Delete" at bounding box center [54, 67] width 32 height 11
click at [116, 73] on span "for" at bounding box center [112, 73] width 7 height 9
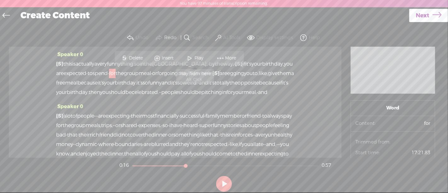
click at [190, 57] on span at bounding box center [189, 57] width 9 height 11
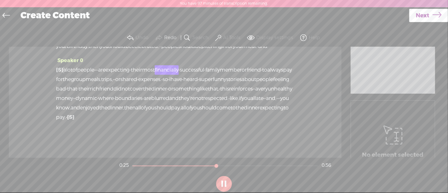
scroll to position [47, 0]
click at [225, 187] on button at bounding box center [224, 184] width 16 height 16
drag, startPoint x: 76, startPoint y: 64, endPoint x: 67, endPoint y: 104, distance: 41.7
click at [67, 104] on div "Speaker 0 [S] · · · · · · · · · · hey, guys. good morning. this is carla, and w…" at bounding box center [175, 102] width 333 height 111
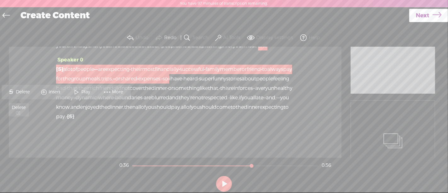
click at [26, 91] on span "Delete" at bounding box center [23, 92] width 15 height 6
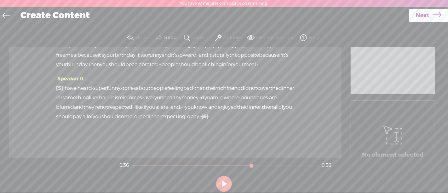
click at [73, 60] on span "birthday," at bounding box center [78, 64] width 22 height 9
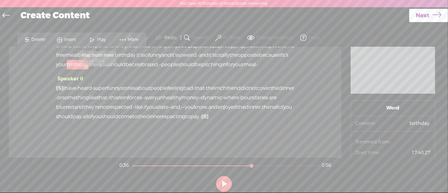
click at [100, 41] on span "Play" at bounding box center [102, 40] width 10 height 6
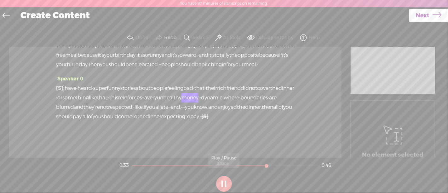
click at [224, 187] on button at bounding box center [224, 184] width 16 height 16
drag, startPoint x: 209, startPoint y: 98, endPoint x: 87, endPoint y: 116, distance: 122.7
click at [87, 116] on div "[S] and so the · · the higher version or deeper version of this is · · a lot of…" at bounding box center [175, 103] width 238 height 38
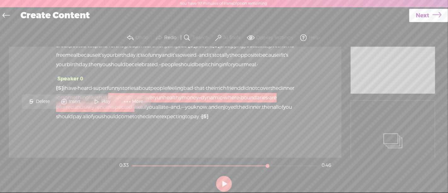
click at [48, 101] on span "Delete" at bounding box center [43, 101] width 15 height 6
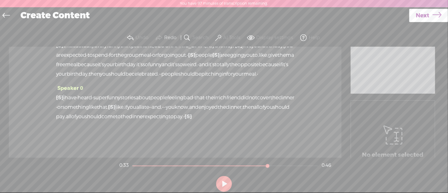
click at [279, 100] on span "dinner" at bounding box center [287, 97] width 16 height 9
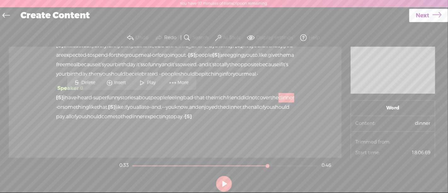
click at [144, 81] on span at bounding box center [142, 82] width 9 height 11
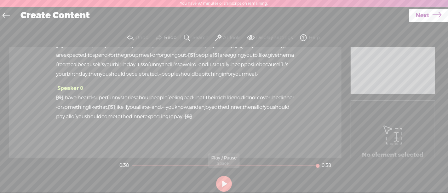
click at [227, 179] on button at bounding box center [224, 184] width 16 height 16
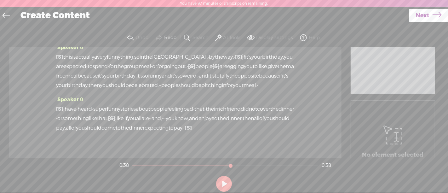
scroll to position [0, 0]
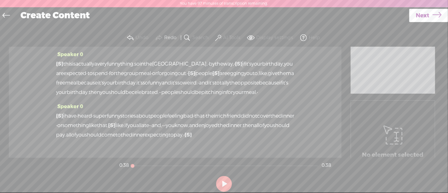
drag, startPoint x: 222, startPoint y: 165, endPoint x: 124, endPoint y: 167, distance: 98.7
click at [124, 167] on section "0:38 0:38" at bounding box center [225, 166] width 214 height 16
click at [231, 181] on button at bounding box center [224, 184] width 16 height 16
click at [224, 184] on button at bounding box center [224, 184] width 16 height 16
click at [66, 63] on span "this" at bounding box center [67, 63] width 9 height 9
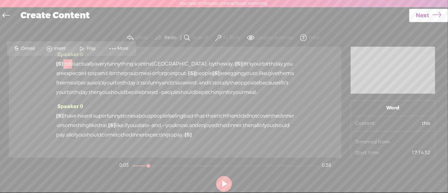
click at [66, 63] on span "this" at bounding box center [67, 63] width 9 height 9
click at [60, 50] on span "Insert" at bounding box center [60, 48] width 13 height 6
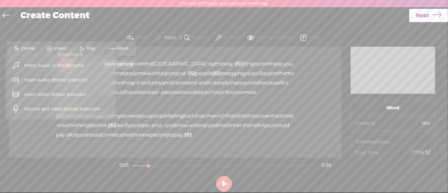
click at [112, 46] on span at bounding box center [112, 48] width 9 height 11
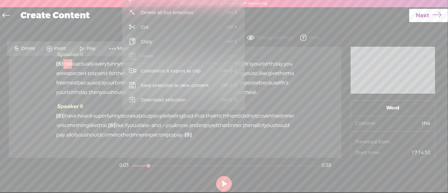
click at [42, 80] on div "Speaker 0 [S] · · · · · · · · · · hey, guys. good morning. this is carla, and w…" at bounding box center [175, 102] width 333 height 111
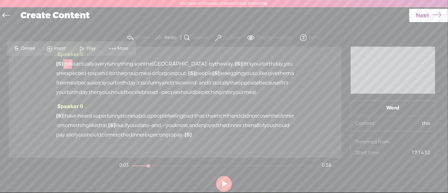
click at [66, 62] on span "this" at bounding box center [67, 63] width 9 height 9
click at [67, 63] on span "this" at bounding box center [67, 63] width 9 height 9
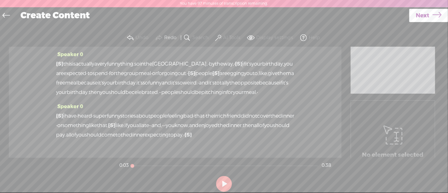
drag, startPoint x: 148, startPoint y: 165, endPoint x: 124, endPoint y: 169, distance: 24.2
click at [124, 169] on section "0:03 0:38" at bounding box center [225, 166] width 214 height 16
click at [225, 183] on button at bounding box center [224, 184] width 16 height 16
click at [226, 183] on button at bounding box center [224, 184] width 16 height 16
click at [228, 184] on button at bounding box center [224, 184] width 16 height 16
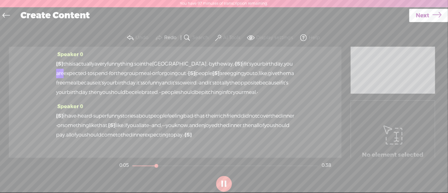
click at [140, 63] on span "so" at bounding box center [136, 63] width 5 height 9
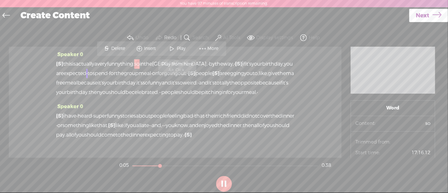
click at [173, 43] on span at bounding box center [172, 48] width 9 height 11
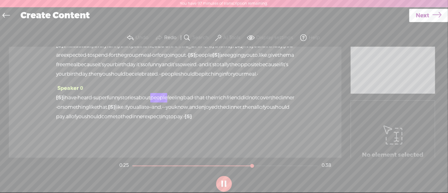
scroll to position [47, 0]
click at [428, 15] on span "Next" at bounding box center [423, 16] width 14 height 16
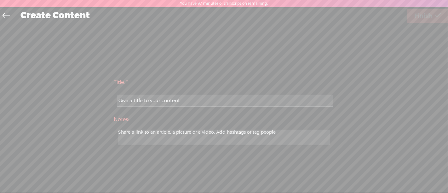
click at [196, 101] on input "text" at bounding box center [225, 101] width 216 height 12
drag, startPoint x: 196, startPoint y: 101, endPoint x: 121, endPoint y: 98, distance: 75.0
click at [121, 98] on input "text" at bounding box center [225, 101] width 216 height 12
drag, startPoint x: 167, startPoint y: 102, endPoint x: 112, endPoint y: 103, distance: 55.8
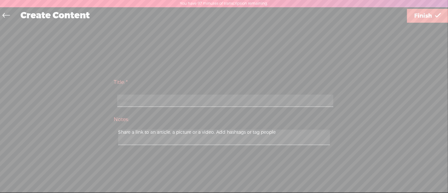
click at [112, 103] on div "Title: * episo Notes: Save as a draft content Publish: Warning: Narration of yo…" at bounding box center [224, 111] width 436 height 74
type input "episode snippet"
click at [416, 21] on span "Finish" at bounding box center [423, 16] width 18 height 16
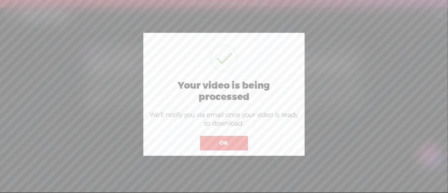
click at [225, 142] on button "OK" at bounding box center [224, 143] width 48 height 14
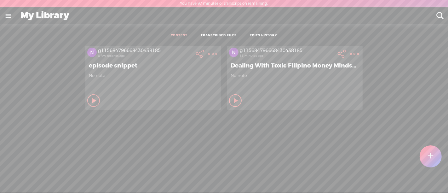
click at [211, 52] on t at bounding box center [212, 53] width 9 height 9
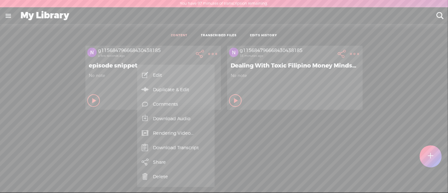
click at [173, 118] on link "Download Audio" at bounding box center [175, 118] width 71 height 14
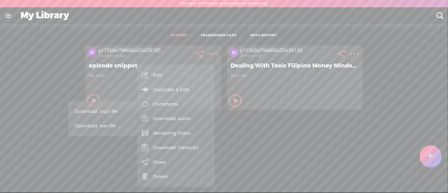
click at [107, 108] on span "Download .mp3 file" at bounding box center [102, 111] width 55 height 14
